Goal: Task Accomplishment & Management: Manage account settings

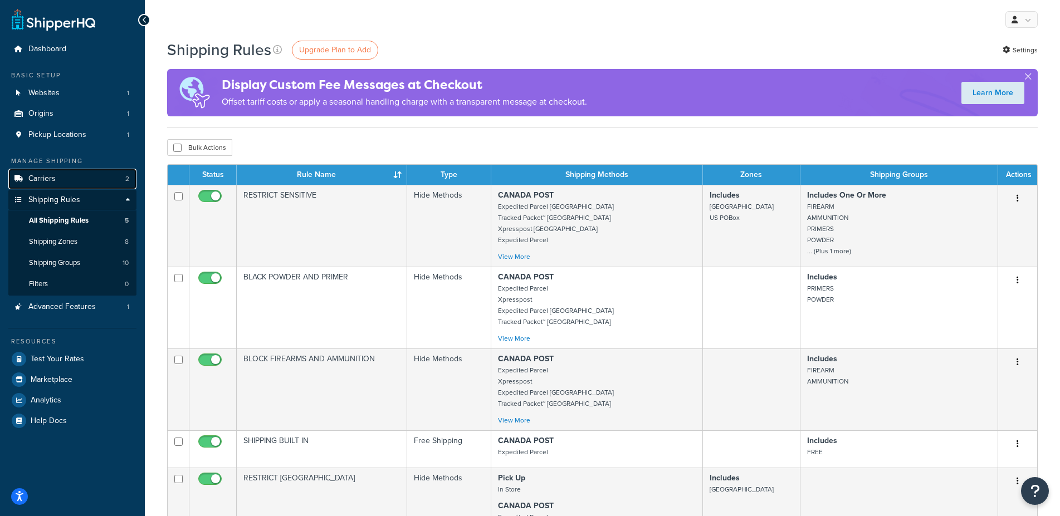
click at [63, 178] on link "Carriers 2" at bounding box center [72, 179] width 128 height 21
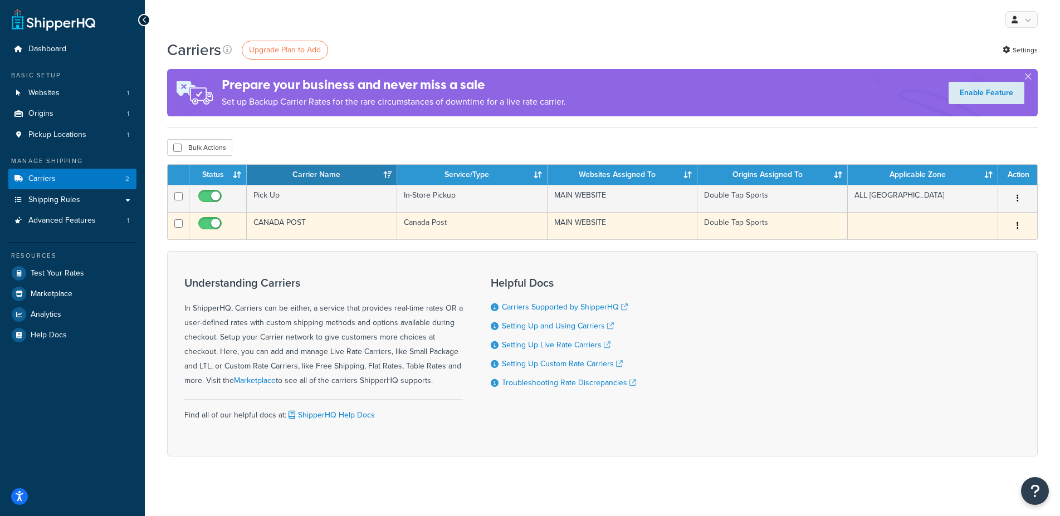
click at [1019, 229] on button "button" at bounding box center [1018, 226] width 16 height 18
click at [975, 251] on link "Edit" at bounding box center [972, 248] width 88 height 23
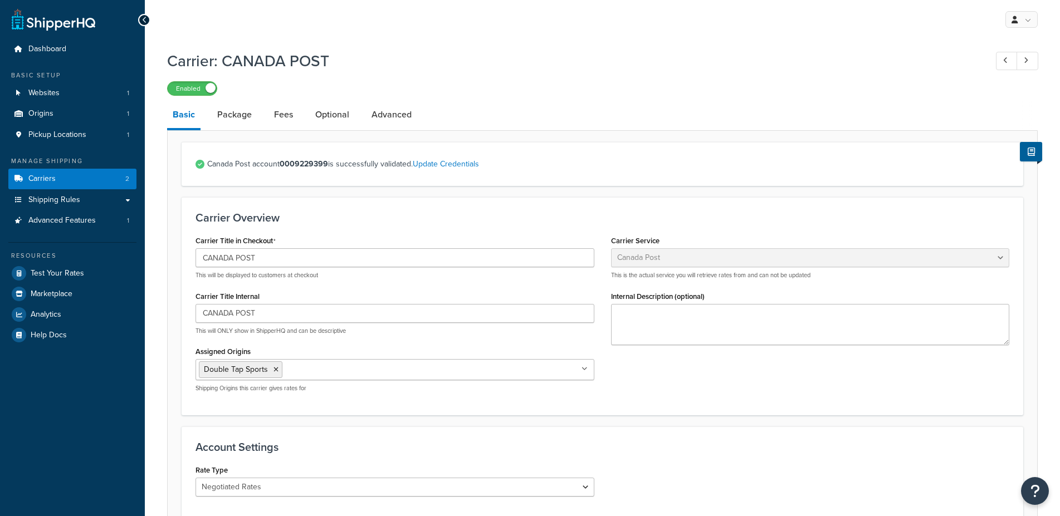
select select "canadaPost"
select select "NEGOTIATED"
click at [237, 118] on link "Package" at bounding box center [235, 114] width 46 height 27
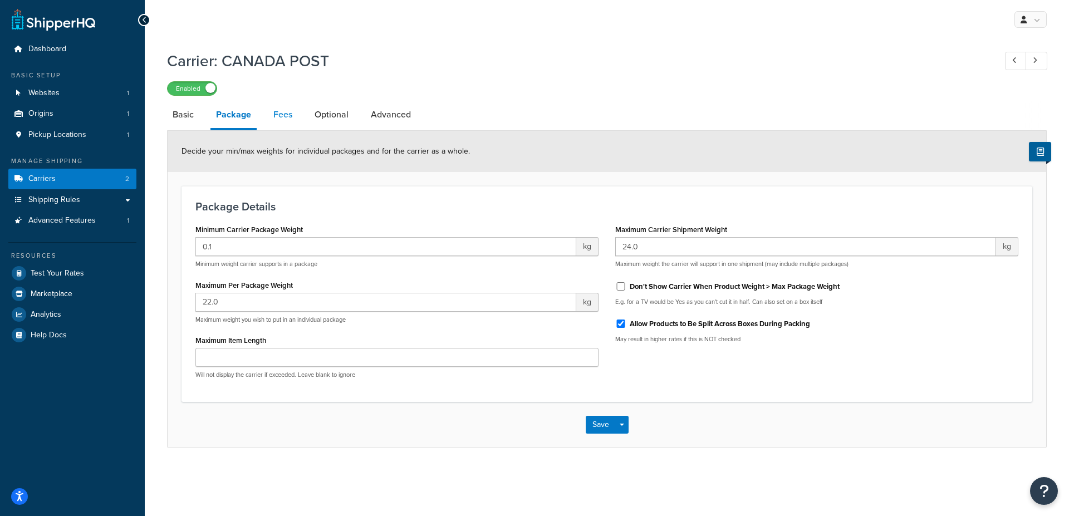
click at [286, 115] on link "Fees" at bounding box center [283, 114] width 30 height 27
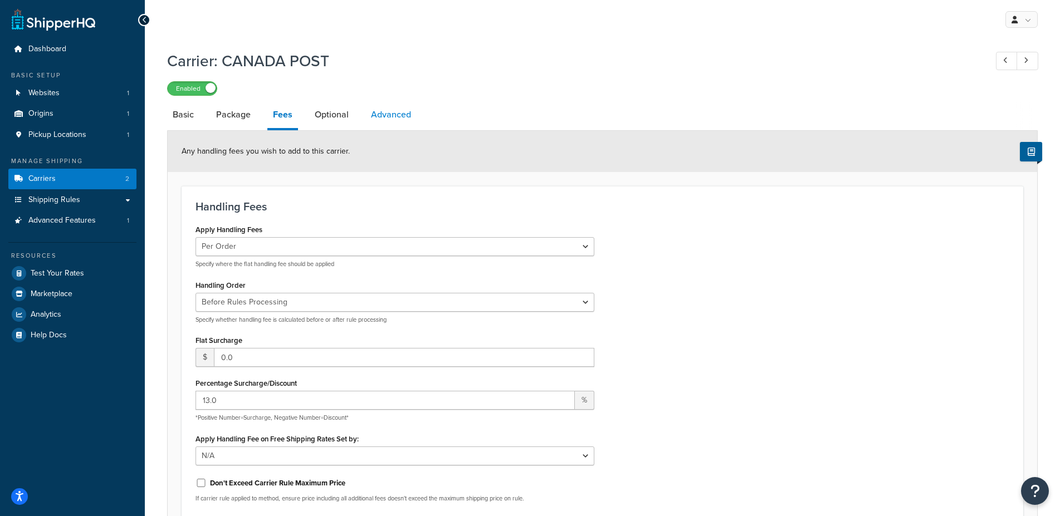
click at [387, 118] on link "Advanced" at bounding box center [390, 114] width 51 height 27
select select "false"
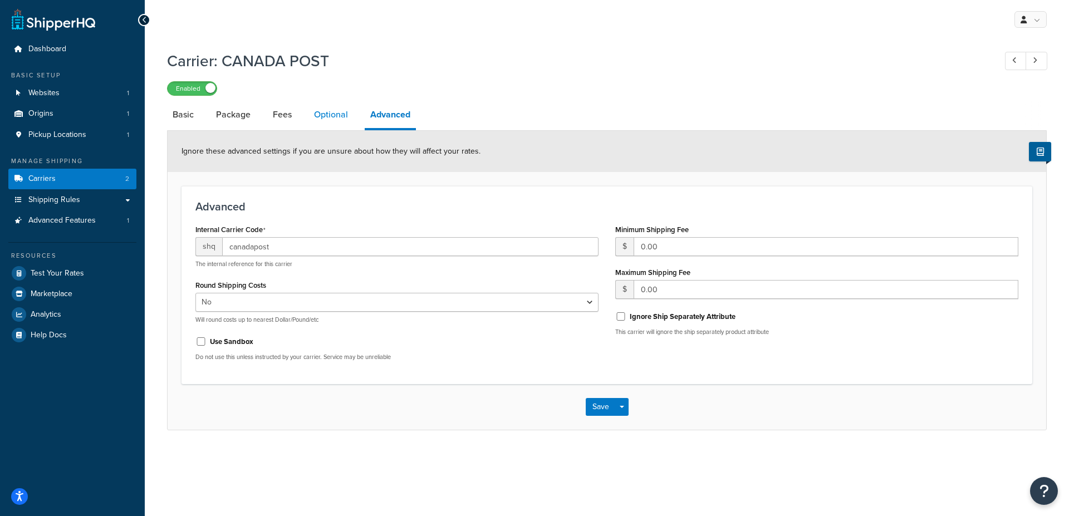
click at [318, 113] on link "Optional" at bounding box center [331, 114] width 45 height 27
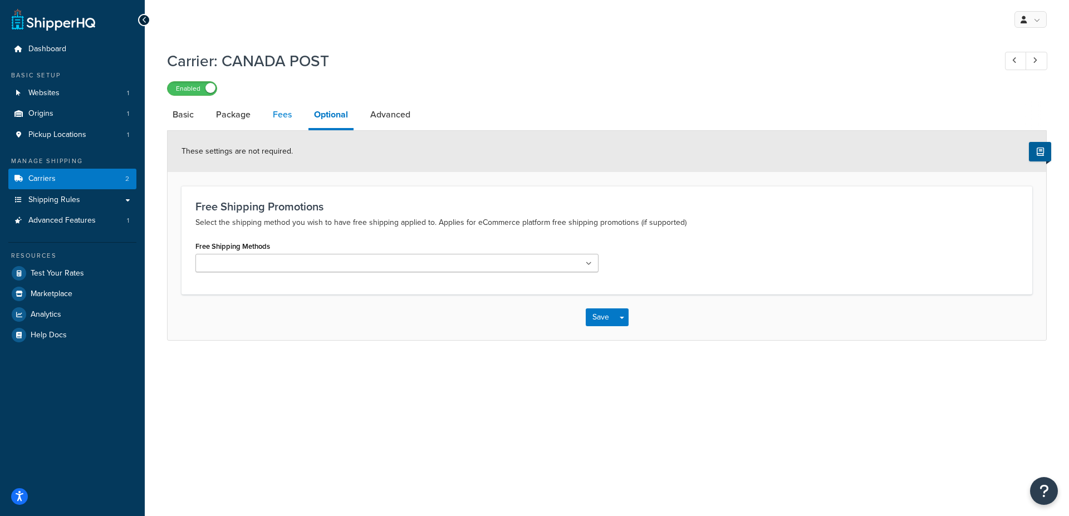
click at [269, 106] on link "Fees" at bounding box center [282, 114] width 30 height 27
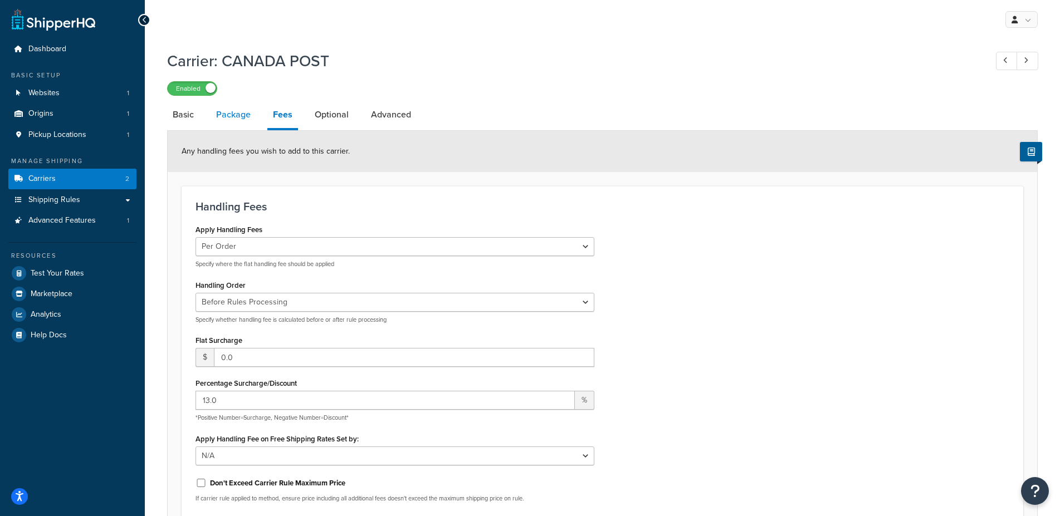
click at [249, 119] on link "Package" at bounding box center [234, 114] width 46 height 27
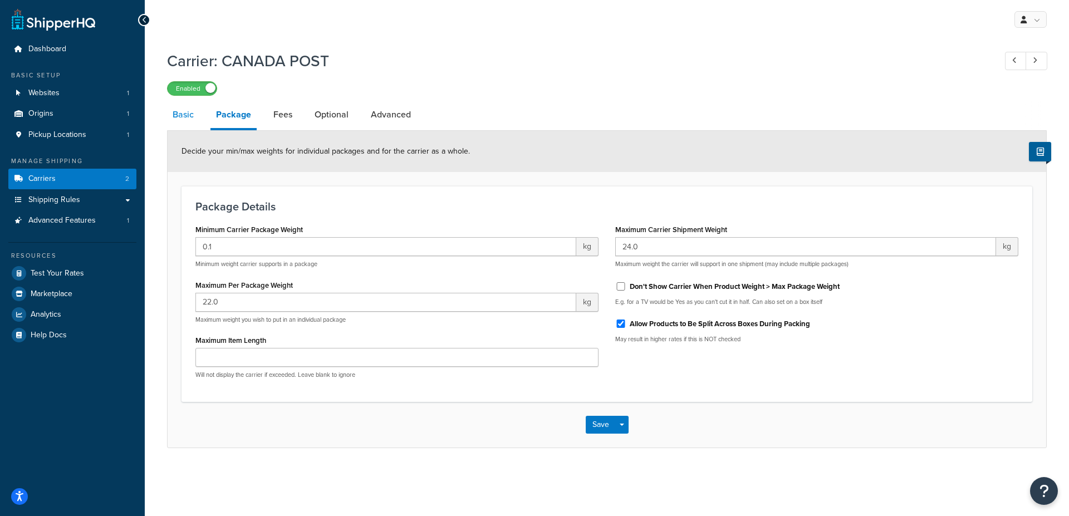
click at [178, 112] on link "Basic" at bounding box center [183, 114] width 32 height 27
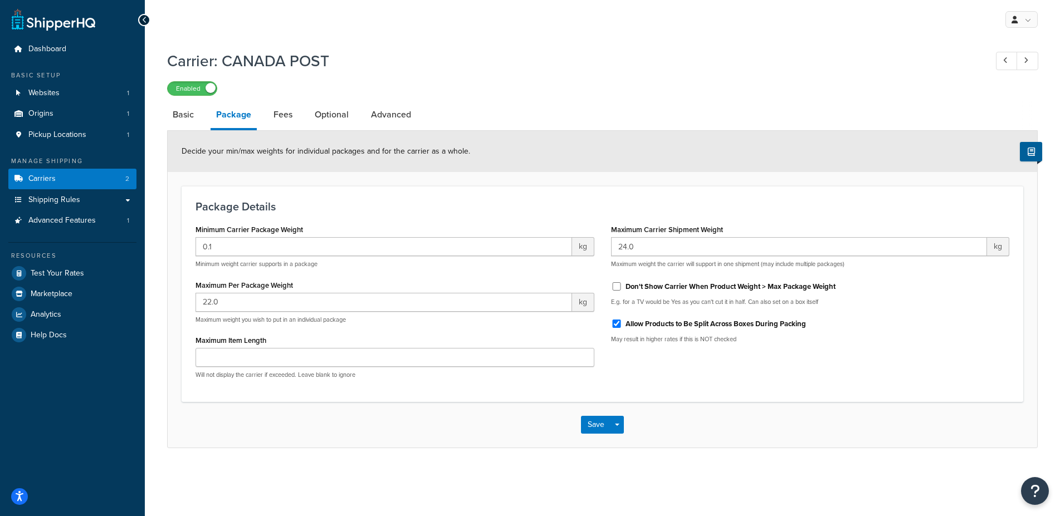
select select "canadaPost"
select select "NEGOTIATED"
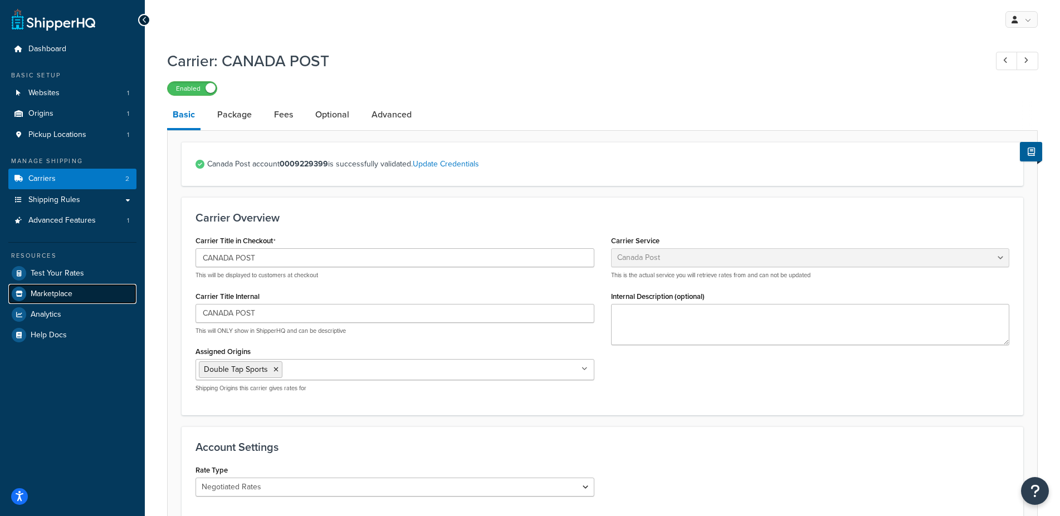
click at [63, 294] on span "Marketplace" at bounding box center [52, 294] width 42 height 9
